Goal: Task Accomplishment & Management: Use online tool/utility

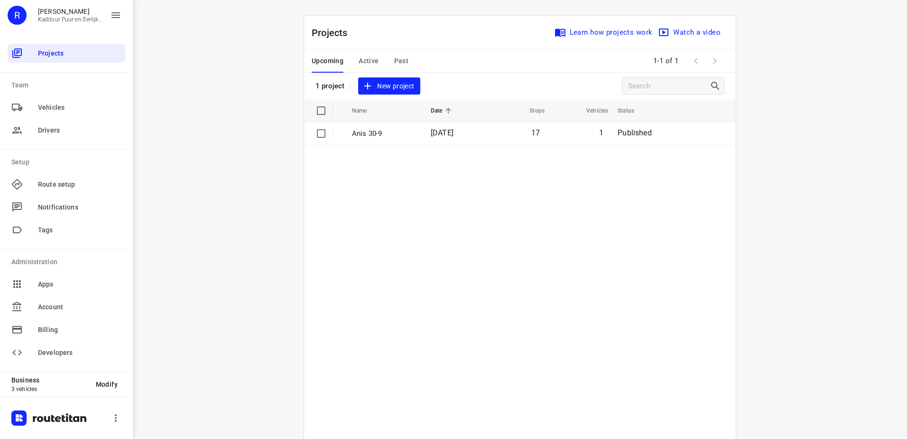
click at [369, 57] on span "Active" at bounding box center [369, 61] width 20 height 12
click at [375, 140] on td "[PERSON_NAME] 30-9" at bounding box center [389, 133] width 92 height 23
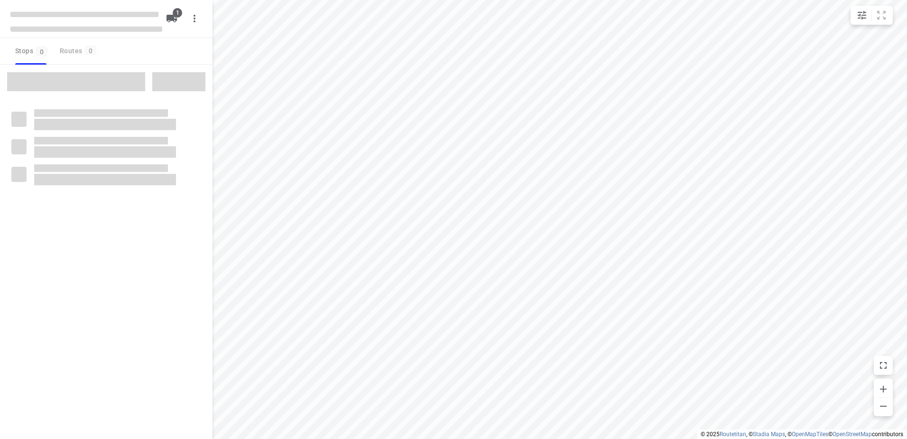
type input "distance"
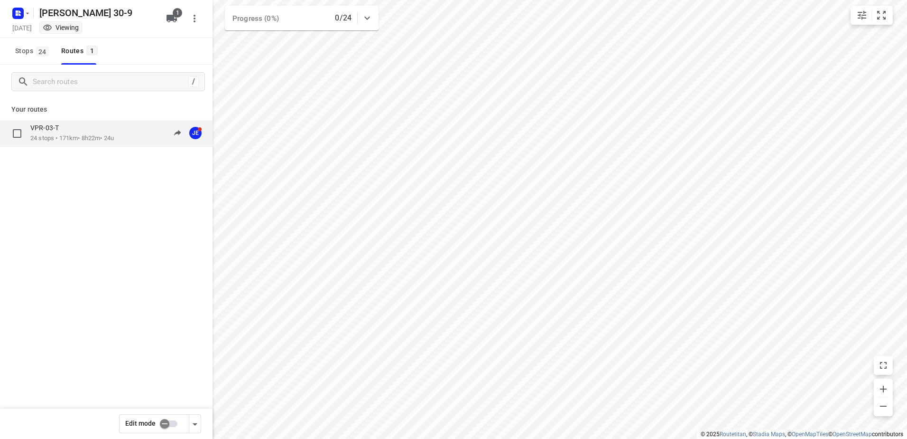
click at [80, 126] on div "VPR-03-T" at bounding box center [72, 128] width 84 height 10
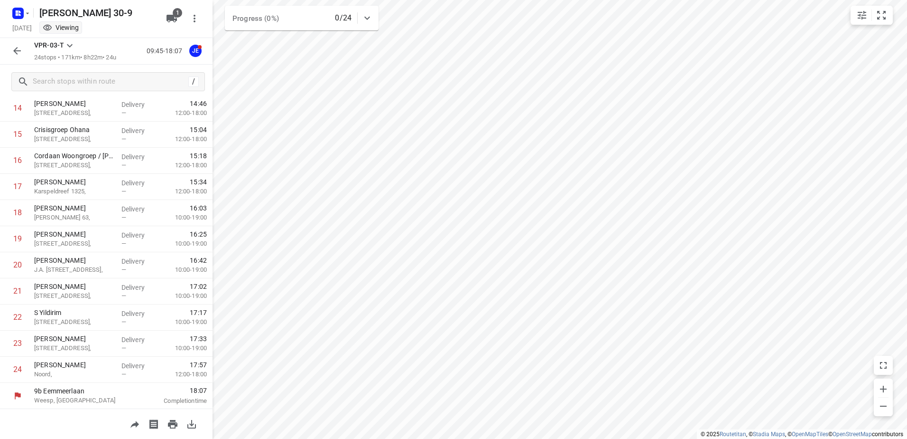
scroll to position [417, 0]
click at [20, 47] on icon "button" at bounding box center [16, 50] width 11 height 11
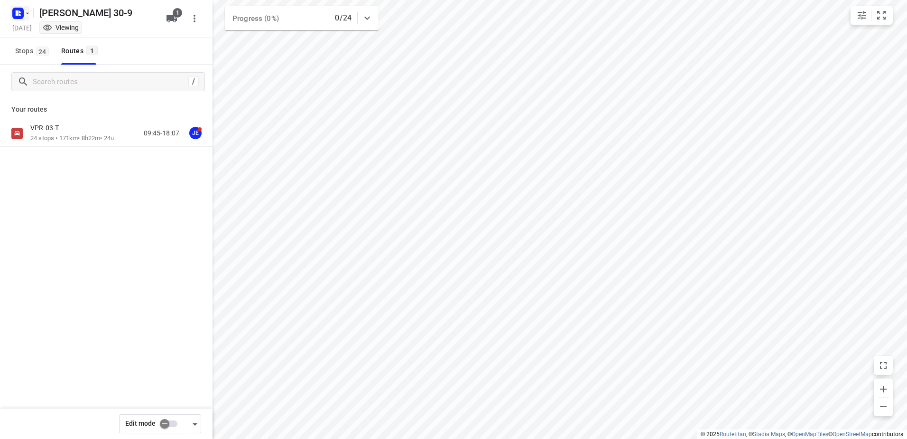
click at [13, 12] on rect "button" at bounding box center [17, 13] width 11 height 11
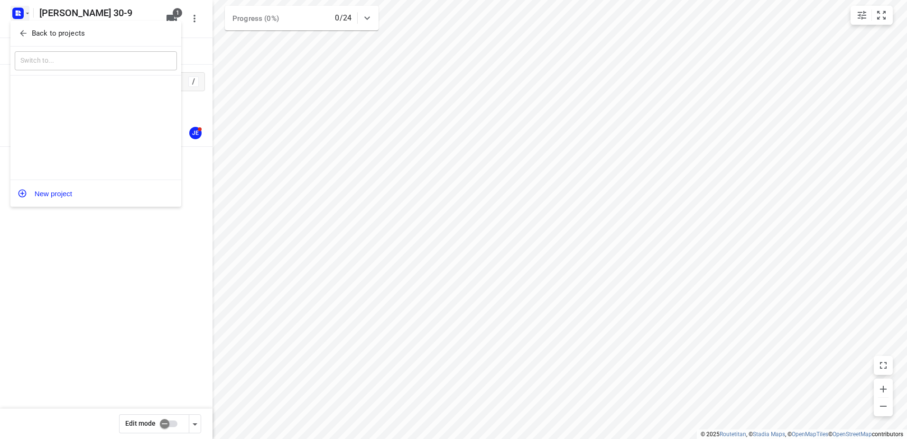
click at [51, 36] on p "Back to projects" at bounding box center [58, 33] width 53 height 11
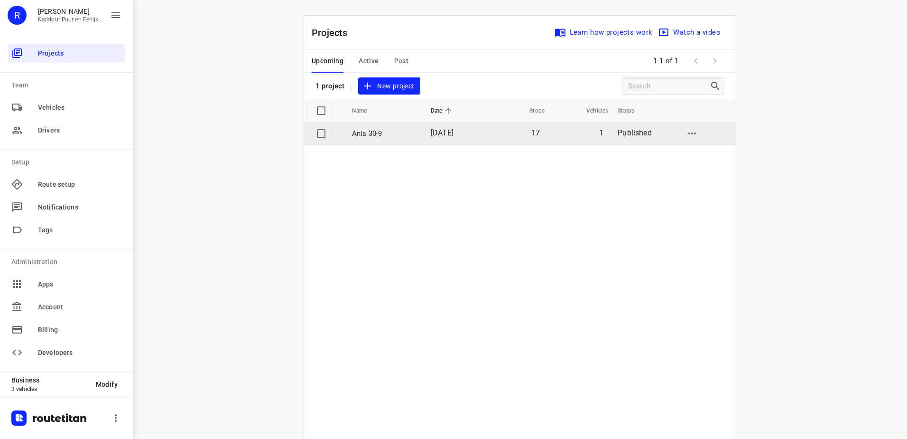
click at [386, 136] on p "Anis 30-9" at bounding box center [384, 133] width 65 height 11
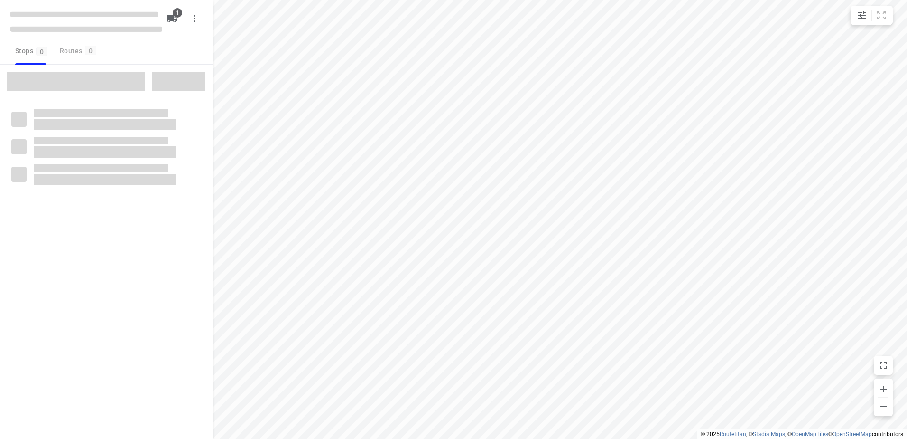
type input "distance"
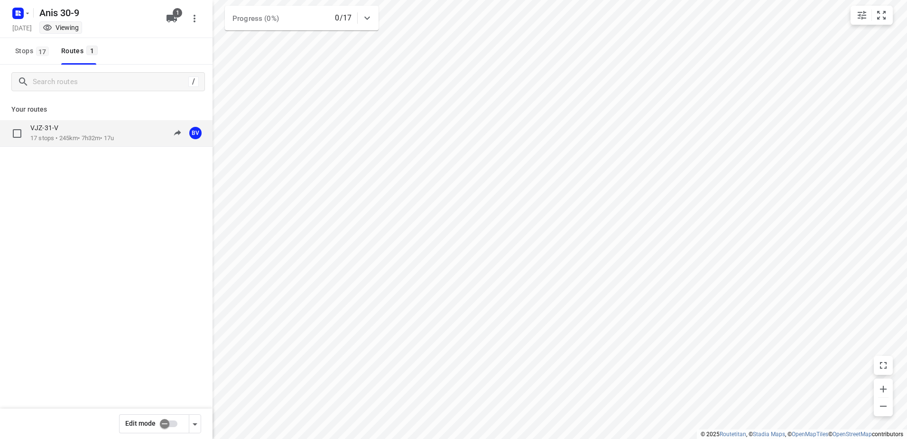
click at [67, 136] on p "17 stops • 245km • 7h32m • 17u" at bounding box center [72, 138] width 84 height 9
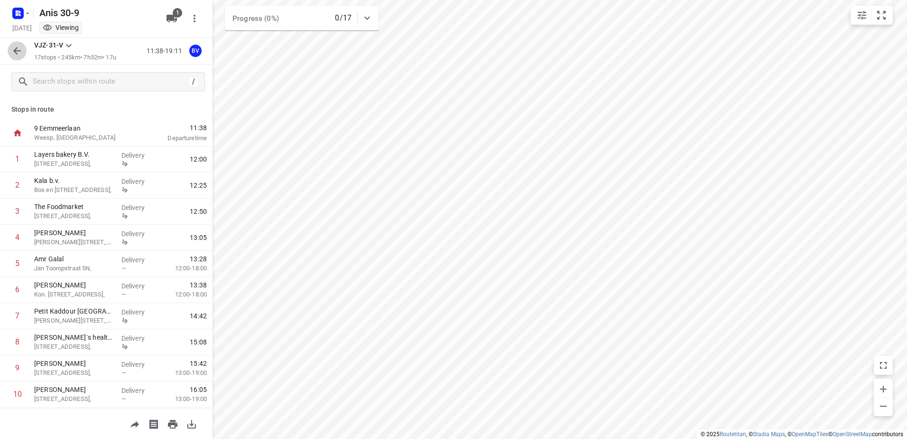
click at [14, 47] on icon "button" at bounding box center [16, 50] width 11 height 11
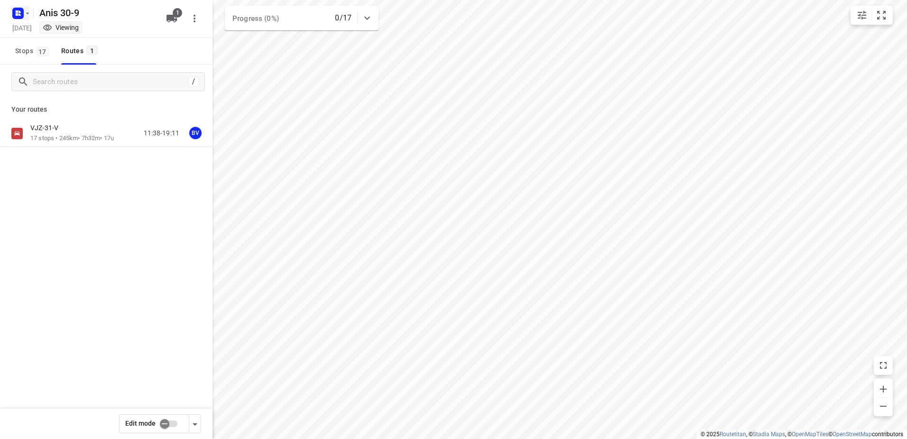
click at [20, 12] on icon "button" at bounding box center [20, 11] width 2 height 2
click at [73, 42] on div "Back to projects" at bounding box center [95, 34] width 171 height 26
click at [84, 354] on div at bounding box center [453, 219] width 907 height 439
click at [77, 130] on div "VJZ-31-V" at bounding box center [72, 128] width 84 height 10
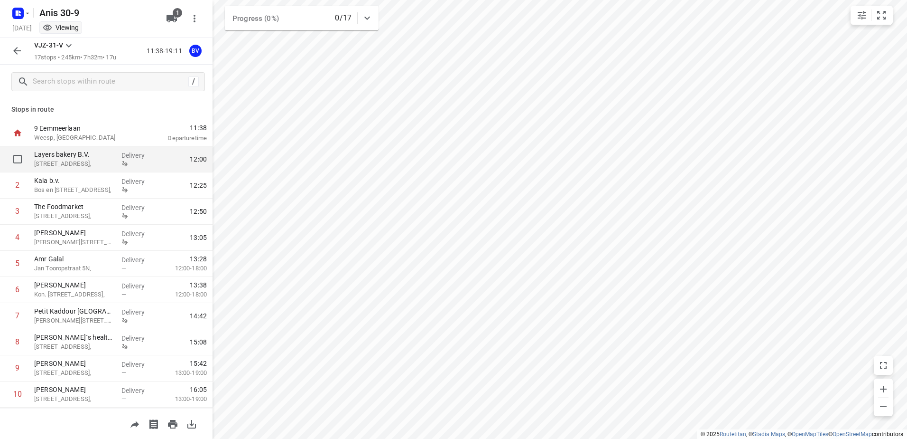
click at [78, 164] on p "[STREET_ADDRESS]," at bounding box center [74, 163] width 80 height 9
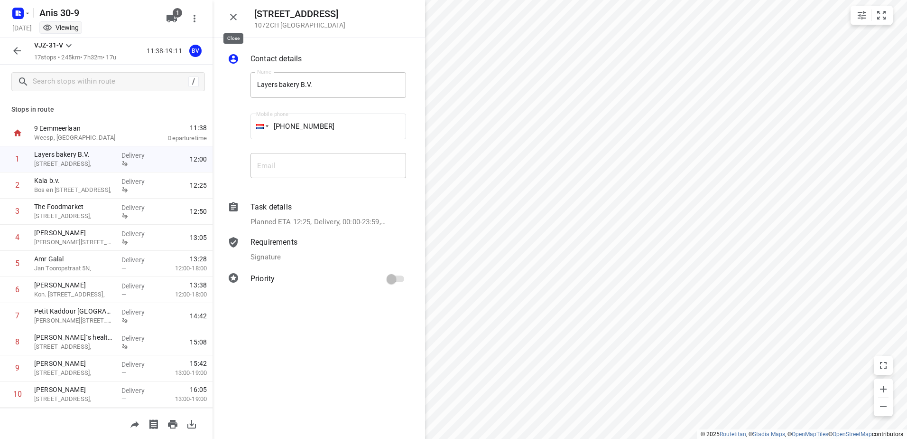
click at [233, 14] on icon "button" at bounding box center [233, 16] width 11 height 11
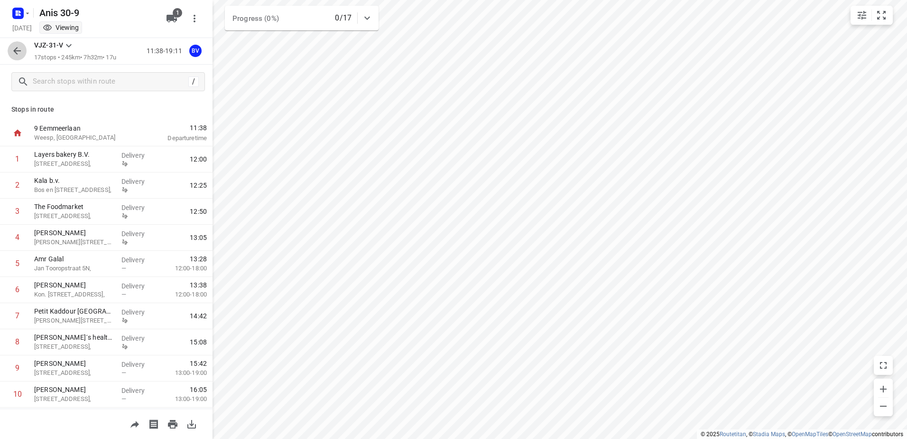
click at [13, 48] on icon "button" at bounding box center [16, 50] width 11 height 11
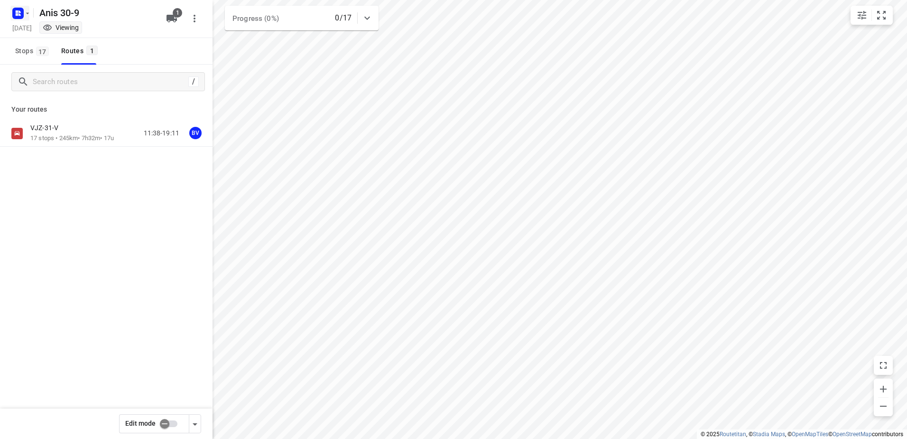
click at [22, 18] on rect "button" at bounding box center [17, 13] width 11 height 11
click at [53, 36] on p "Back to projects" at bounding box center [58, 33] width 53 height 11
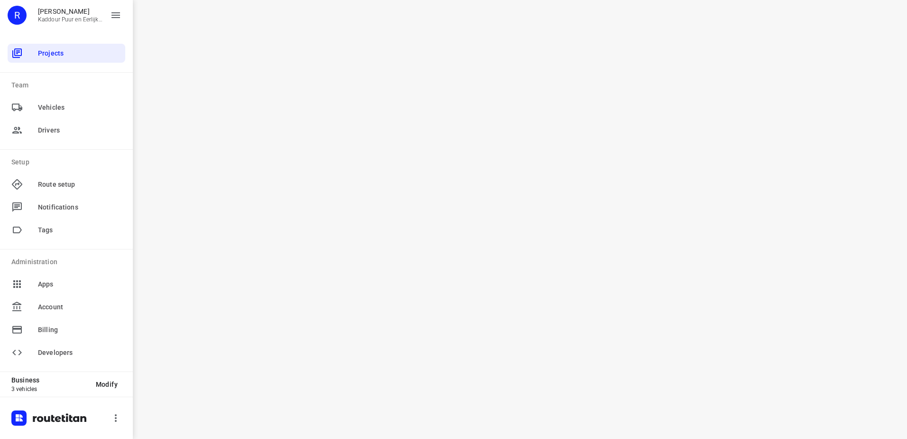
click at [283, 146] on div "i © 2025 Routetitan , © Stadia Maps , © OpenMapTiles © OpenStreetMap contributo…" at bounding box center [520, 219] width 775 height 439
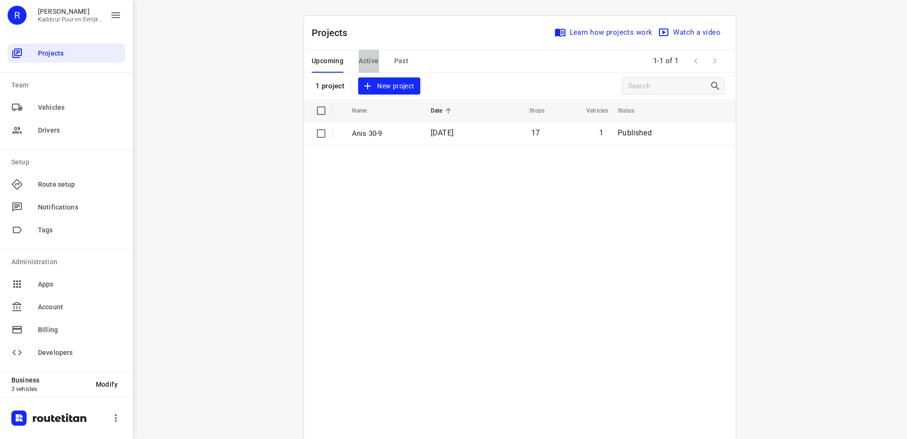
click at [361, 56] on span "Active" at bounding box center [369, 61] width 20 height 12
click at [399, 136] on p "[PERSON_NAME] 30-9" at bounding box center [390, 133] width 76 height 11
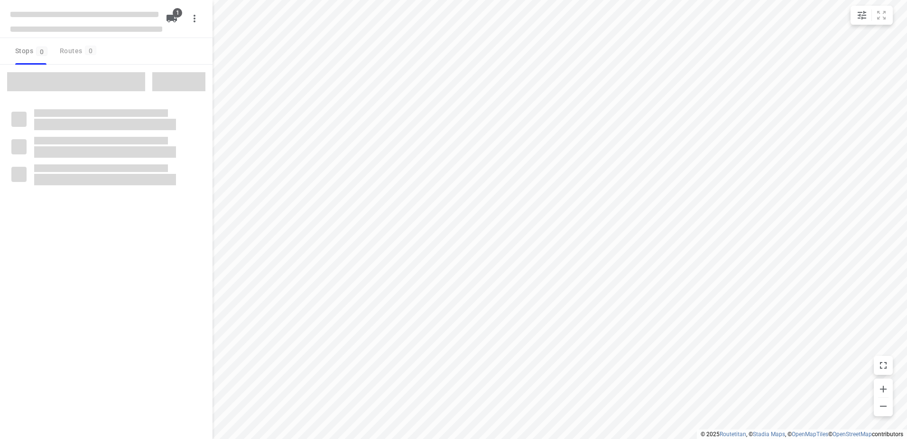
type input "distance"
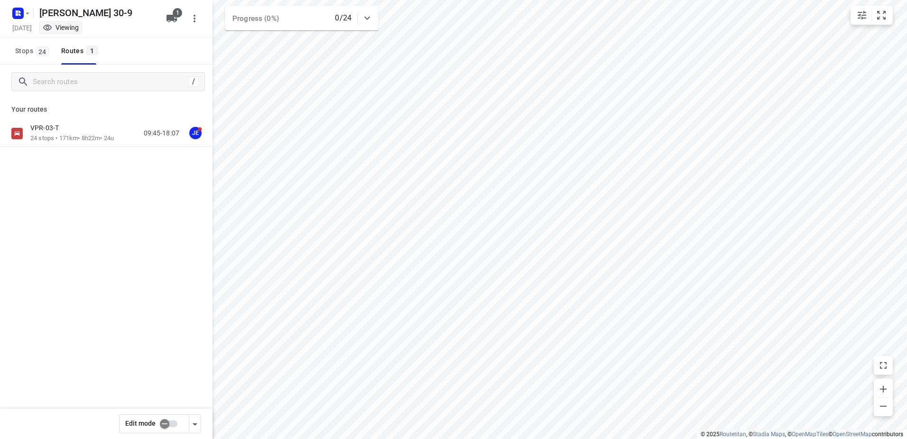
click at [90, 129] on div "VPR-03-T" at bounding box center [72, 128] width 84 height 10
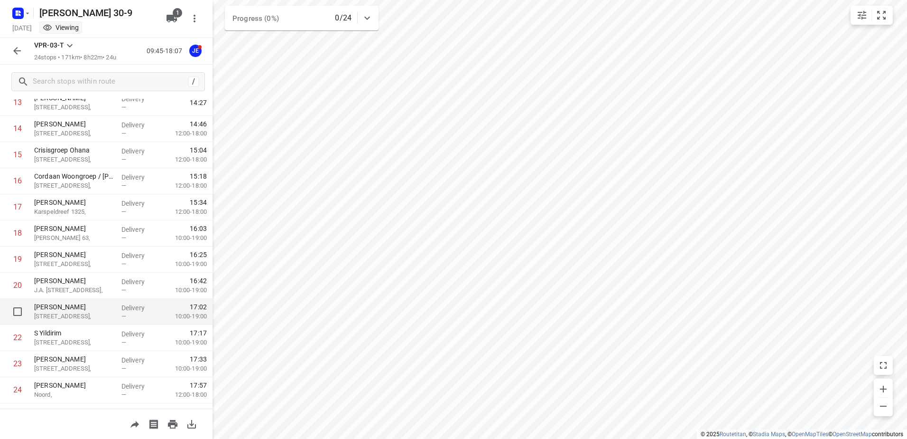
scroll to position [417, 0]
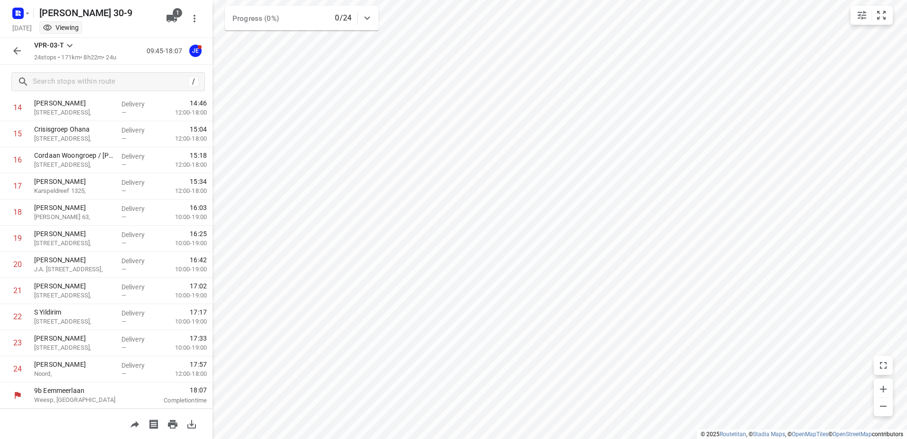
click at [25, 46] on button "button" at bounding box center [17, 50] width 19 height 19
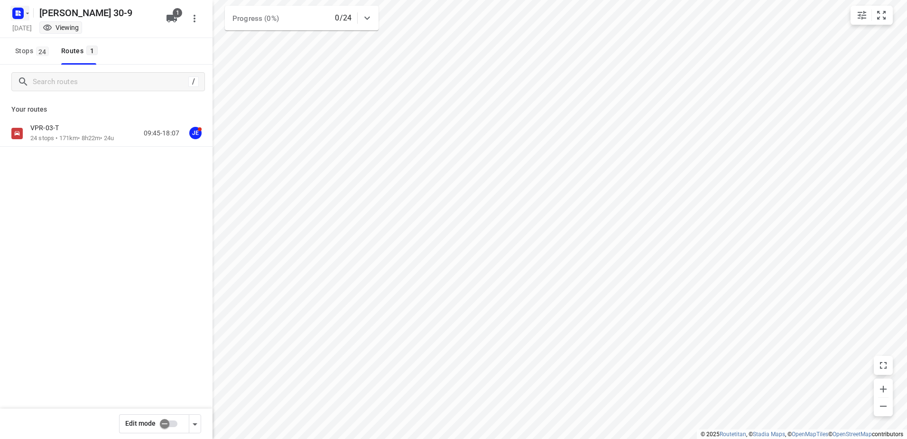
click at [20, 13] on rect "button" at bounding box center [17, 13] width 11 height 11
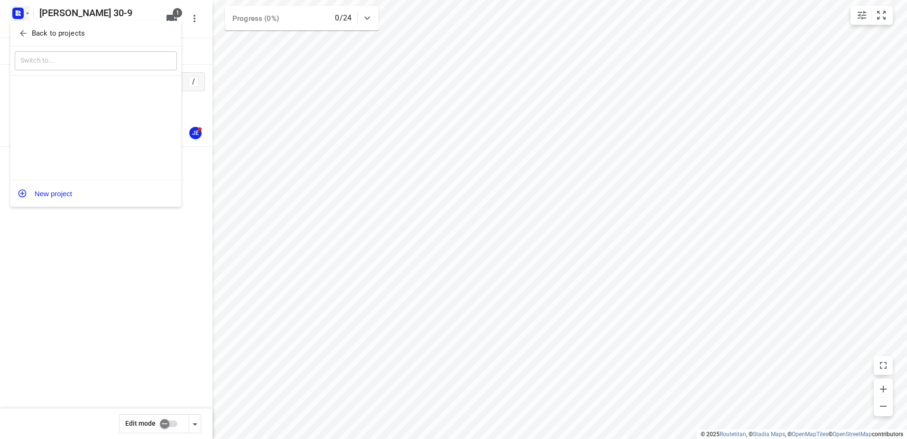
click at [52, 34] on p "Back to projects" at bounding box center [58, 33] width 53 height 11
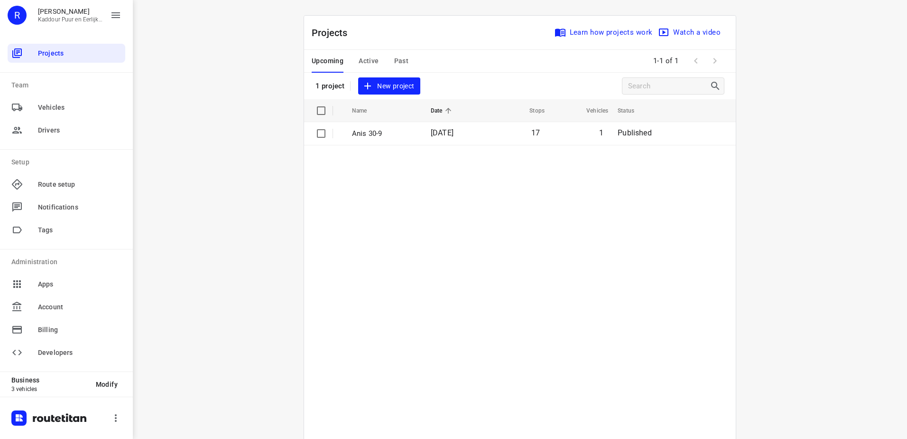
click at [512, 145] on table "Name Date Stops Vehicles Status Anis 30-9 [DATE] 17 1 Published" at bounding box center [520, 292] width 432 height 387
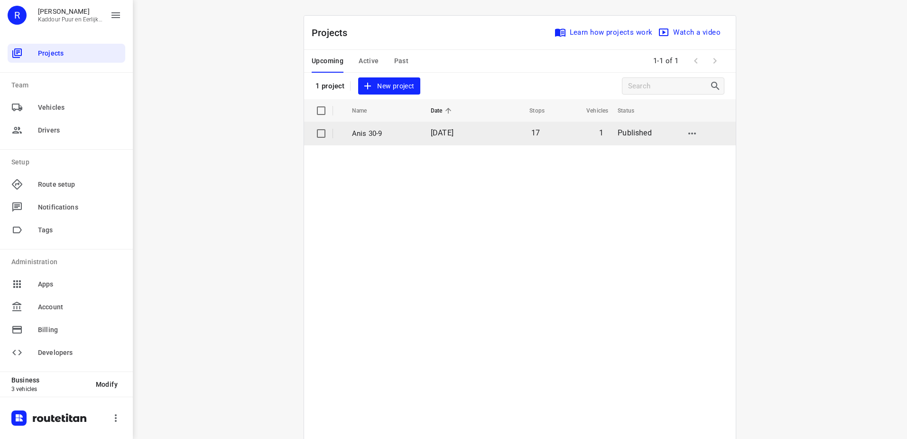
click at [513, 142] on td "17" at bounding box center [516, 133] width 62 height 23
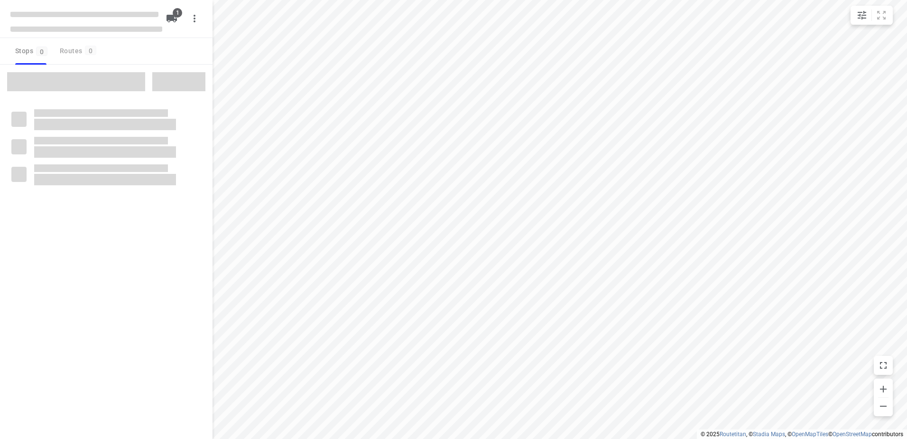
type input "distance"
